Goal: Task Accomplishment & Management: Manage account settings

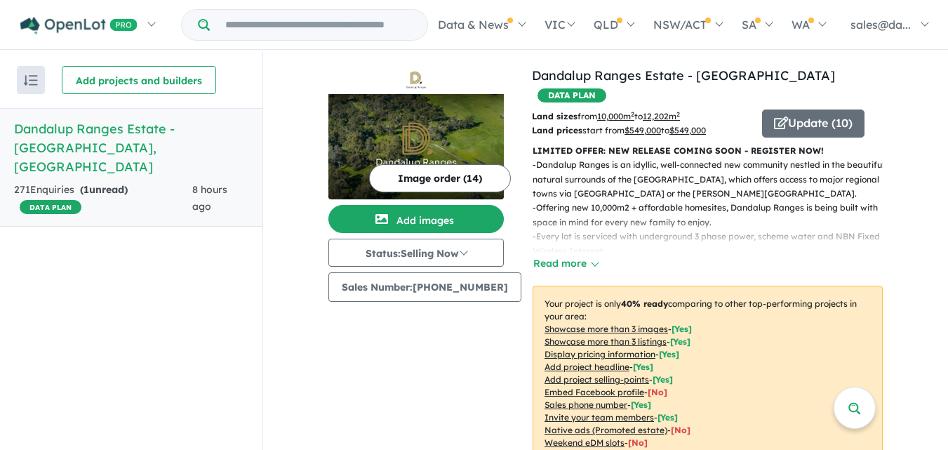
scroll to position [2, 0]
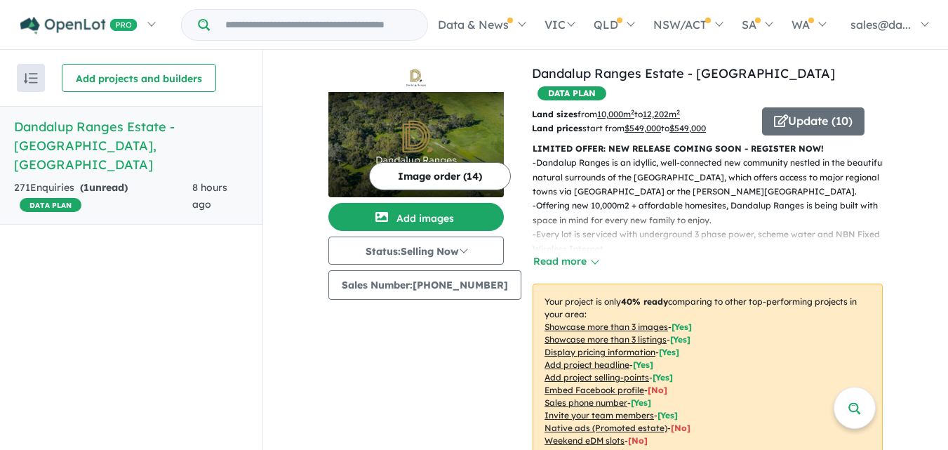
drag, startPoint x: 953, startPoint y: 52, endPoint x: 952, endPoint y: 101, distance: 49.1
click at [948, 101] on html "Skip to main content Homepage My Dashboard (1) Buyer Demand Index Suburb/Counci…" at bounding box center [474, 223] width 948 height 450
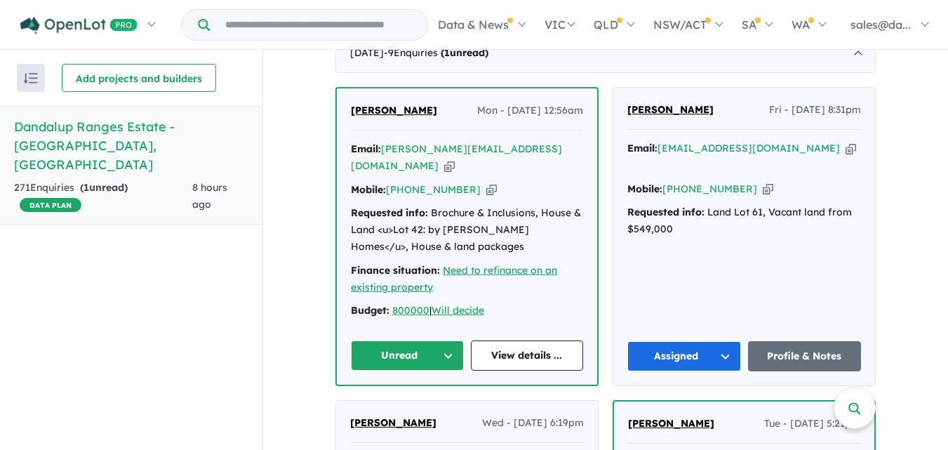
scroll to position [554, 0]
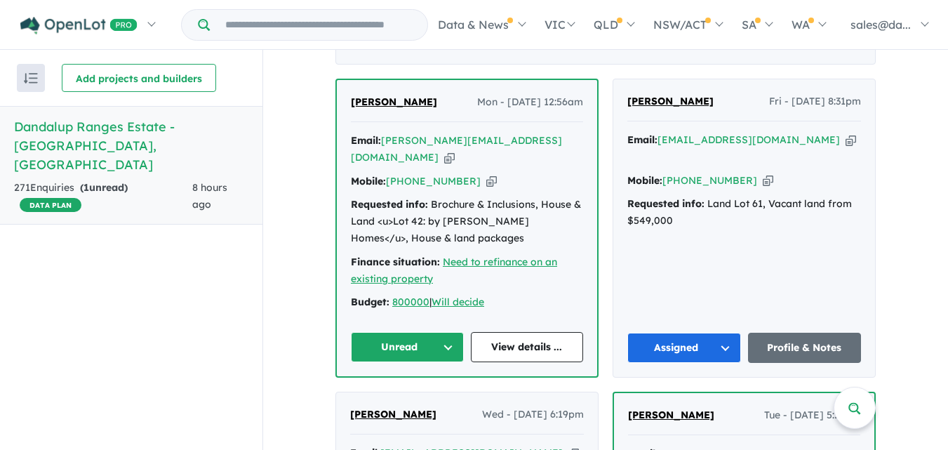
click at [444, 332] on button "Unread" at bounding box center [407, 347] width 113 height 30
click at [396, 397] on button "Assigned" at bounding box center [413, 413] width 122 height 32
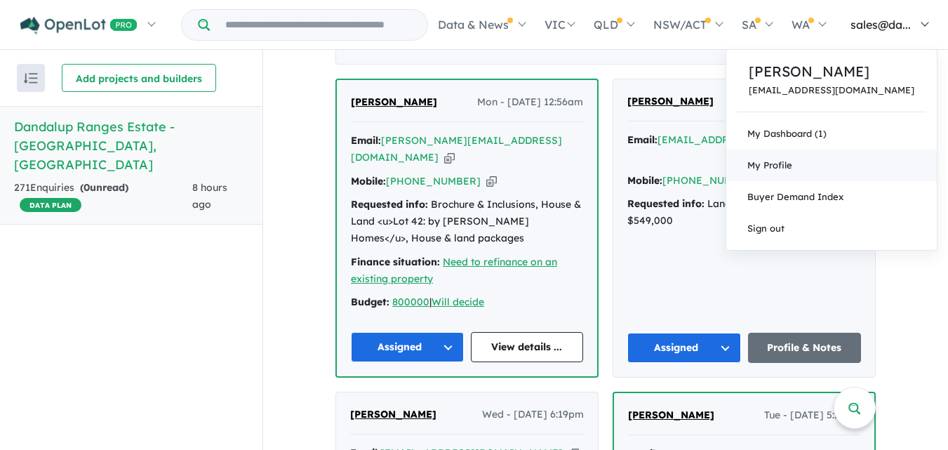
click at [792, 164] on span "My Profile" at bounding box center [769, 164] width 45 height 11
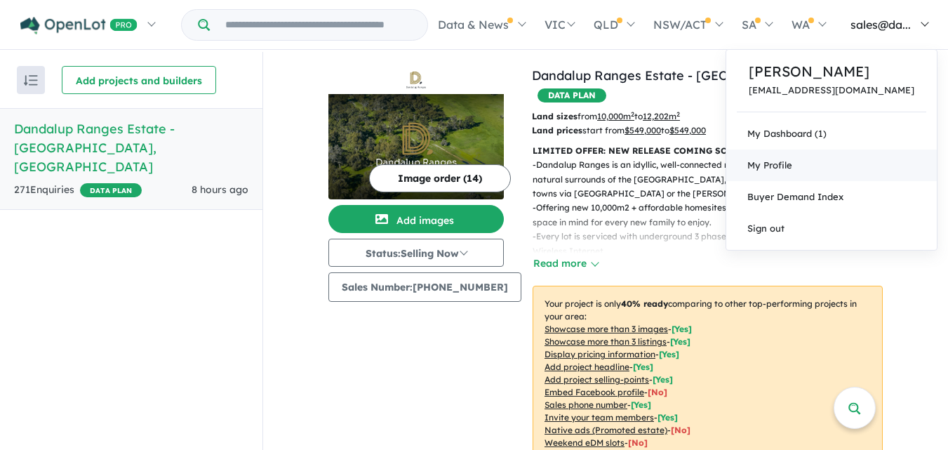
click at [792, 163] on span "My Profile" at bounding box center [769, 164] width 45 height 11
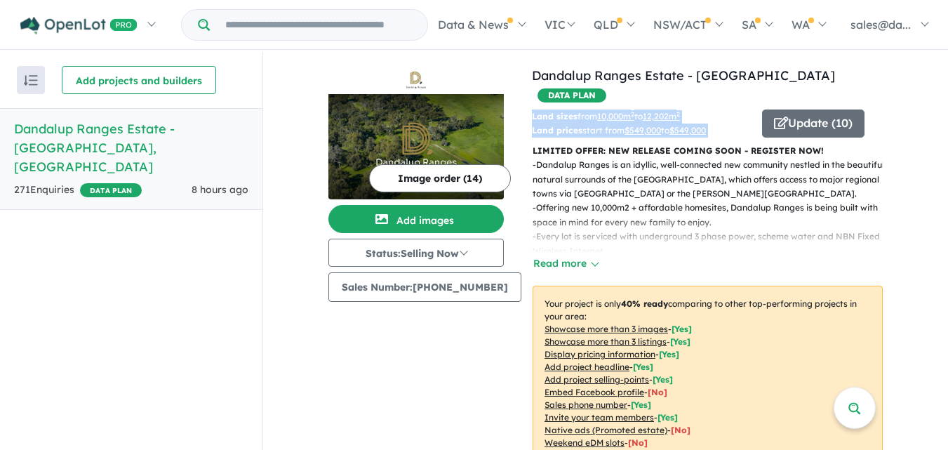
drag, startPoint x: 940, startPoint y: 74, endPoint x: 944, endPoint y: 112, distance: 38.8
click at [944, 112] on div "View all projects in your account Dandalup Ranges Estate - [GEOGRAPHIC_DATA] DA…" at bounding box center [605, 252] width 685 height 400
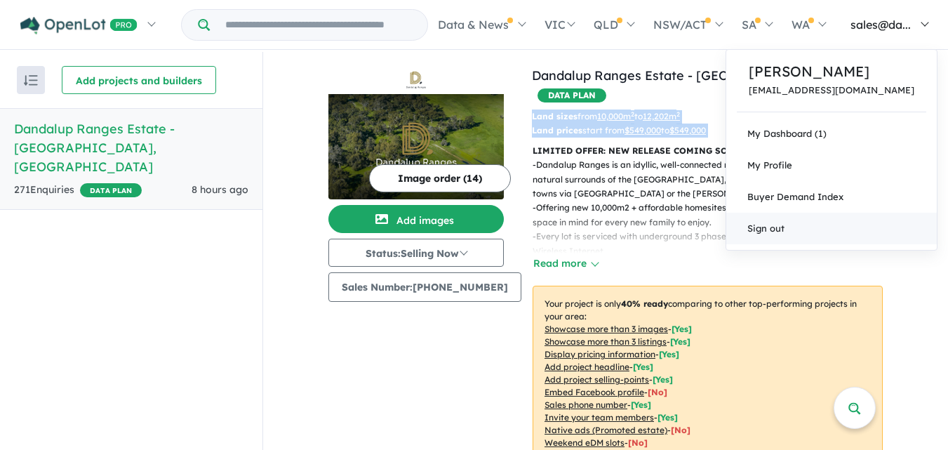
click at [812, 224] on link "Sign out" at bounding box center [831, 229] width 211 height 32
